Goal: Communication & Community: Participate in discussion

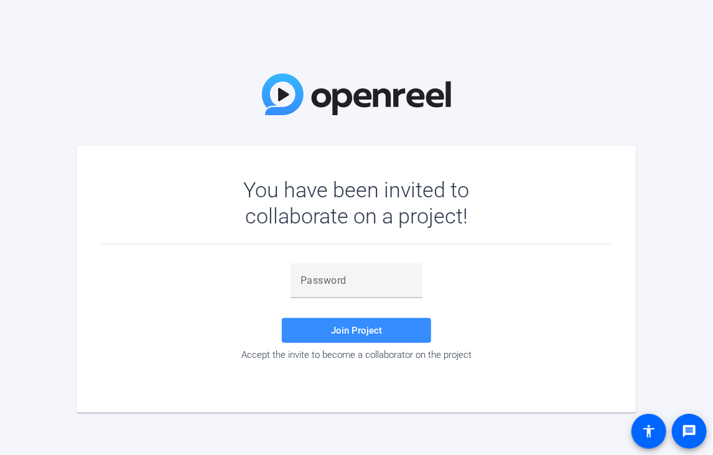
click at [269, 232] on div "You have been invited to collaborate on a project!" at bounding box center [356, 211] width 510 height 68
click at [370, 283] on input "text" at bounding box center [357, 280] width 112 height 15
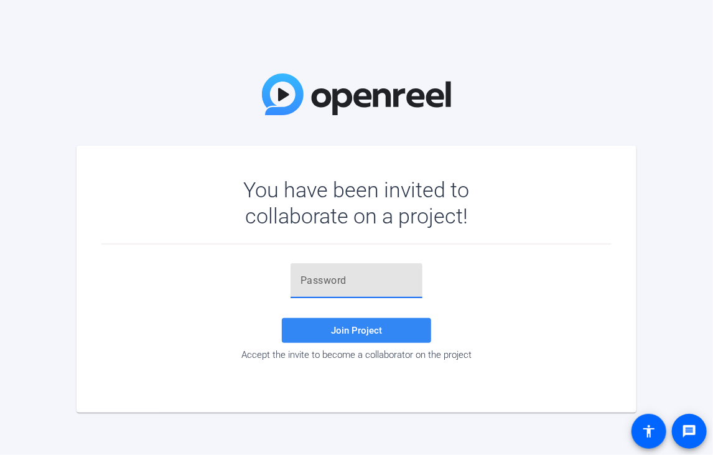
click at [370, 322] on span at bounding box center [356, 331] width 149 height 30
click at [386, 283] on input "text" at bounding box center [357, 280] width 112 height 15
paste input "w_.)Ru"
click at [363, 338] on span at bounding box center [356, 331] width 149 height 30
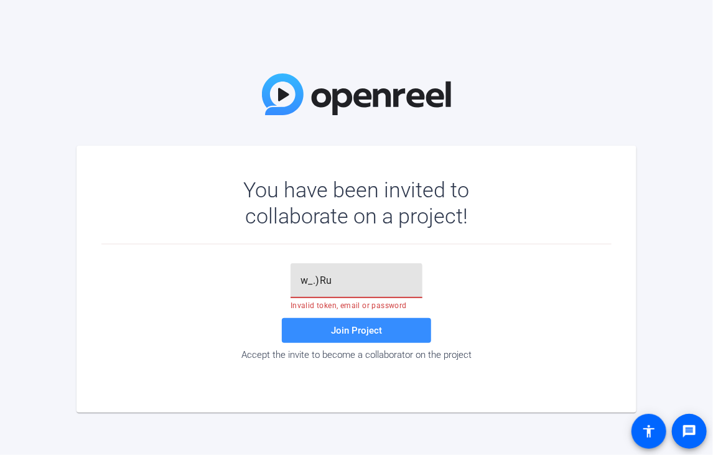
click at [375, 283] on input "w_.)Ru" at bounding box center [357, 280] width 112 height 15
type input "w_.)Ru"
click at [363, 337] on span at bounding box center [356, 331] width 149 height 30
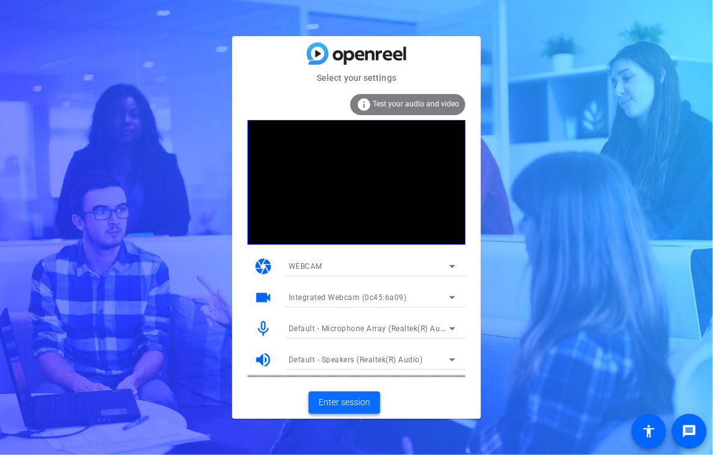
click at [353, 403] on span "Enter session" at bounding box center [345, 402] width 52 height 13
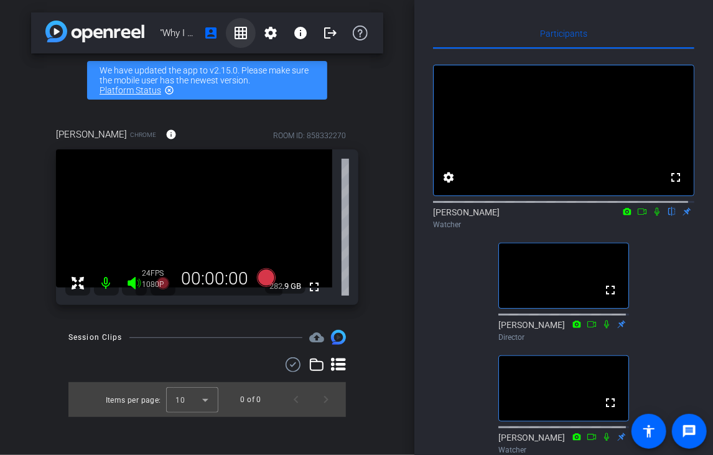
click at [246, 27] on mat-icon "grid_on" at bounding box center [240, 33] width 15 height 15
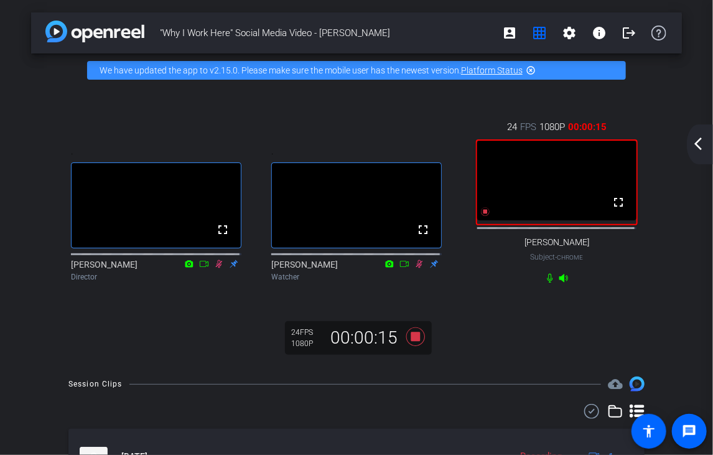
drag, startPoint x: 450, startPoint y: 296, endPoint x: 469, endPoint y: 358, distance: 65.2
click at [469, 358] on div ". fullscreen Matthew Barraro Director . fullscreen Rebecca Abraham Watcher 24 F…" at bounding box center [356, 225] width 651 height 277
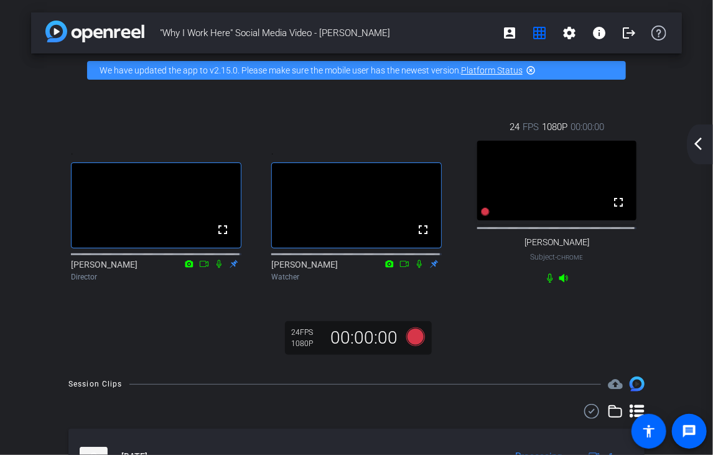
click at [694, 143] on mat-icon "arrow_back_ios_new" at bounding box center [698, 143] width 15 height 15
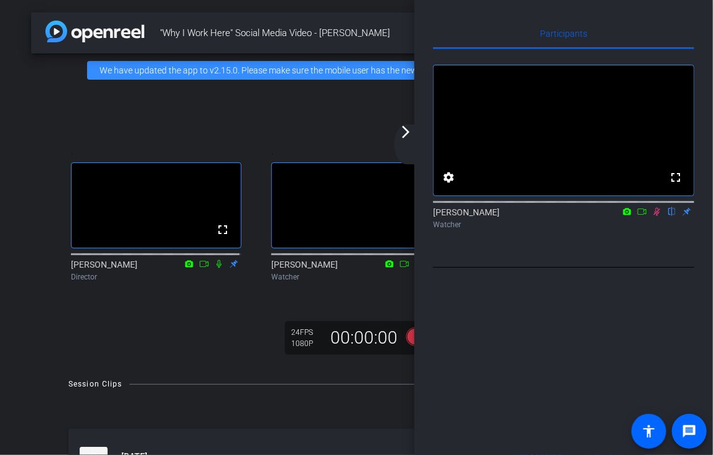
click at [656, 216] on icon at bounding box center [657, 212] width 7 height 8
click at [406, 134] on mat-icon "arrow_forward_ios" at bounding box center [405, 131] width 15 height 15
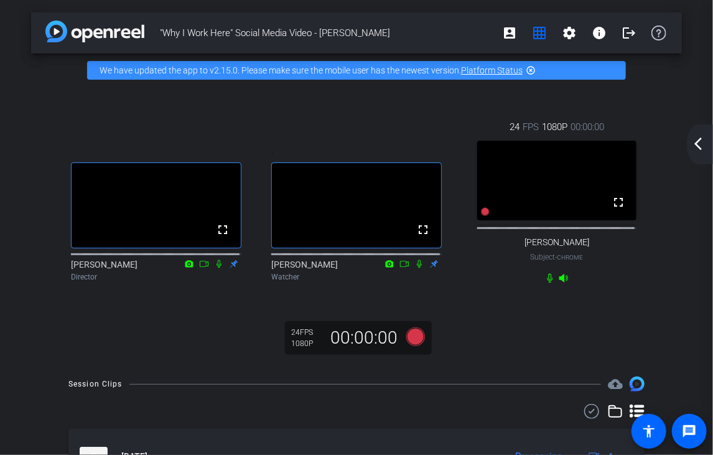
click at [701, 144] on mat-icon "arrow_back_ios_new" at bounding box center [698, 143] width 15 height 15
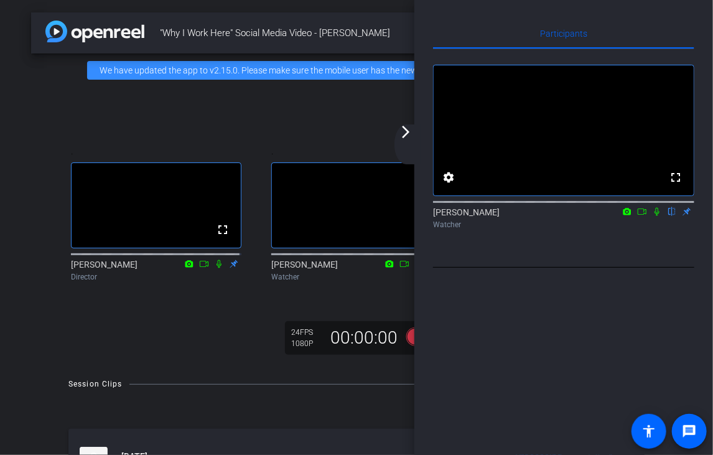
click at [408, 136] on mat-icon "arrow_forward_ios" at bounding box center [405, 131] width 15 height 15
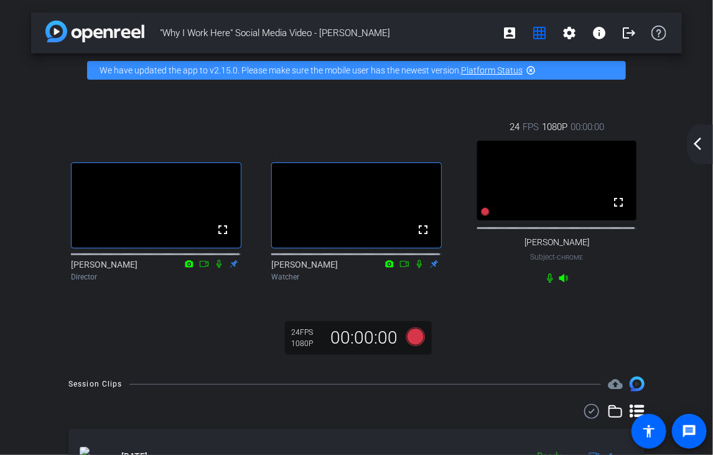
click at [696, 148] on mat-icon "arrow_back_ios_new" at bounding box center [698, 143] width 15 height 15
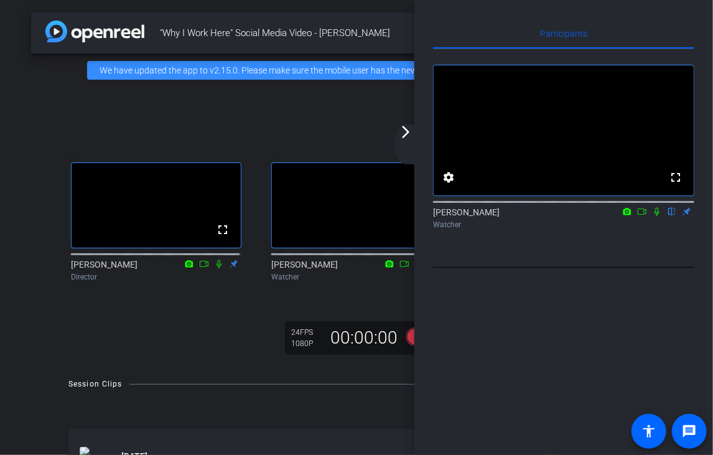
click at [642, 126] on video at bounding box center [564, 130] width 260 height 130
click at [421, 146] on div "arrow_back_ios_new arrow_forward_ios" at bounding box center [408, 144] width 26 height 40
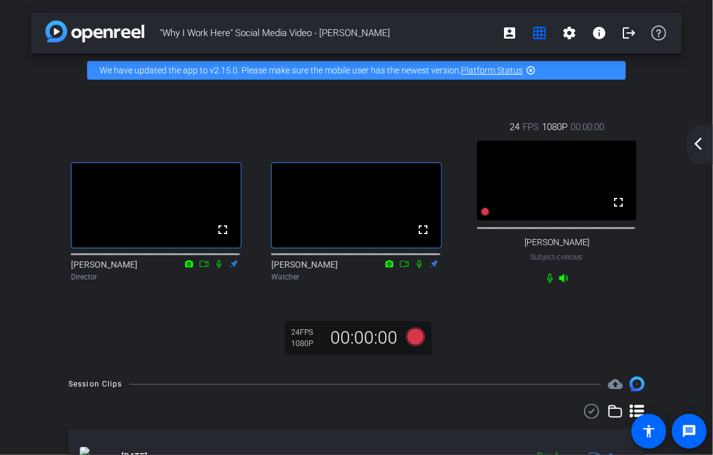
click at [703, 147] on mat-icon "arrow_back_ios_new" at bounding box center [698, 143] width 15 height 15
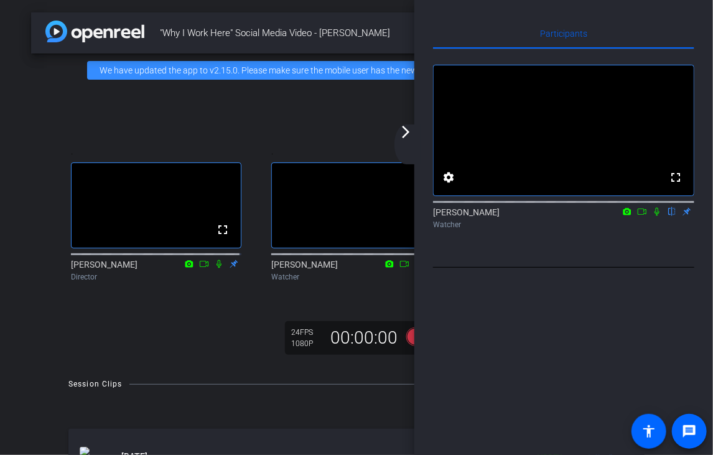
click at [658, 216] on icon at bounding box center [657, 211] width 10 height 9
click at [400, 131] on mat-icon "arrow_forward_ios" at bounding box center [405, 131] width 15 height 15
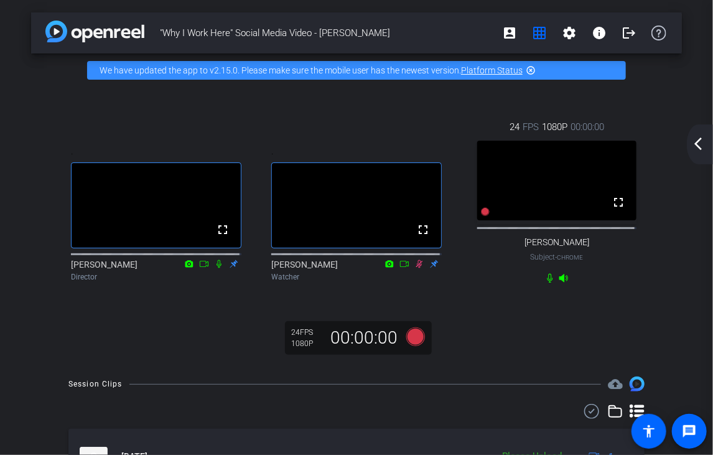
click at [703, 145] on mat-icon "arrow_back_ios_new" at bounding box center [698, 143] width 15 height 15
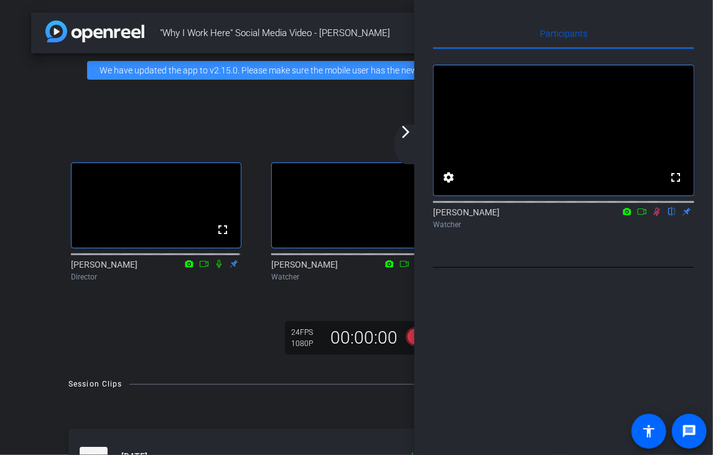
click at [657, 216] on icon at bounding box center [657, 211] width 10 height 9
click at [403, 129] on mat-icon "arrow_forward_ios" at bounding box center [405, 131] width 15 height 15
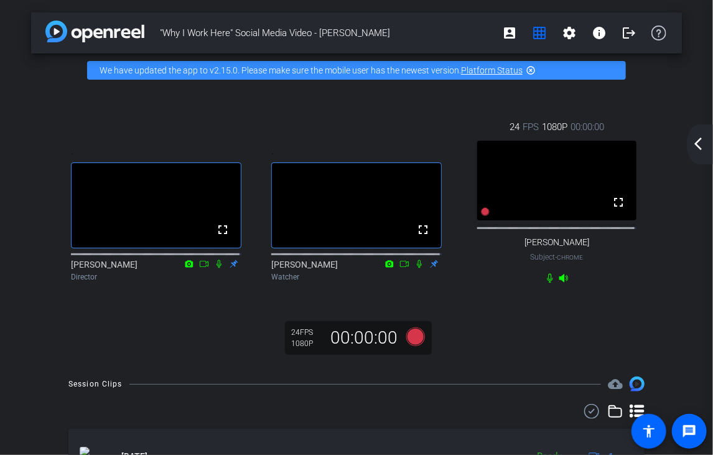
click at [75, 317] on div ". fullscreen Matthew Barraro Director . fullscreen Rebecca Abraham Watcher 24 F…" at bounding box center [356, 225] width 651 height 277
click at [703, 147] on mat-icon "arrow_back_ios_new" at bounding box center [698, 143] width 15 height 15
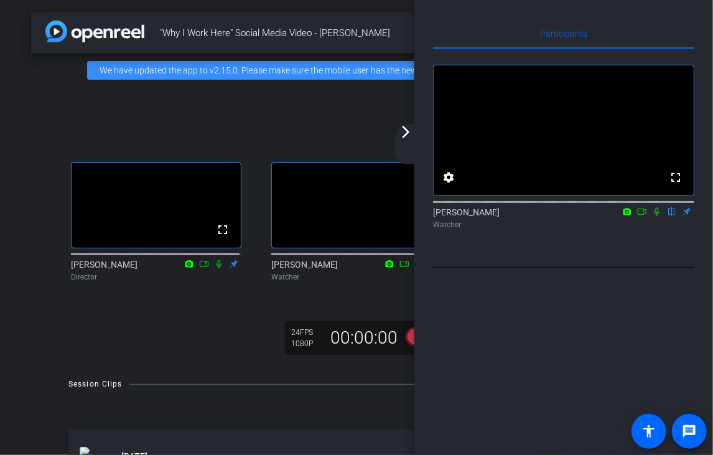
click at [162, 226] on video at bounding box center [156, 205] width 169 height 85
click at [406, 129] on mat-icon "arrow_forward_ios" at bounding box center [405, 131] width 15 height 15
